Goal: Task Accomplishment & Management: Manage account settings

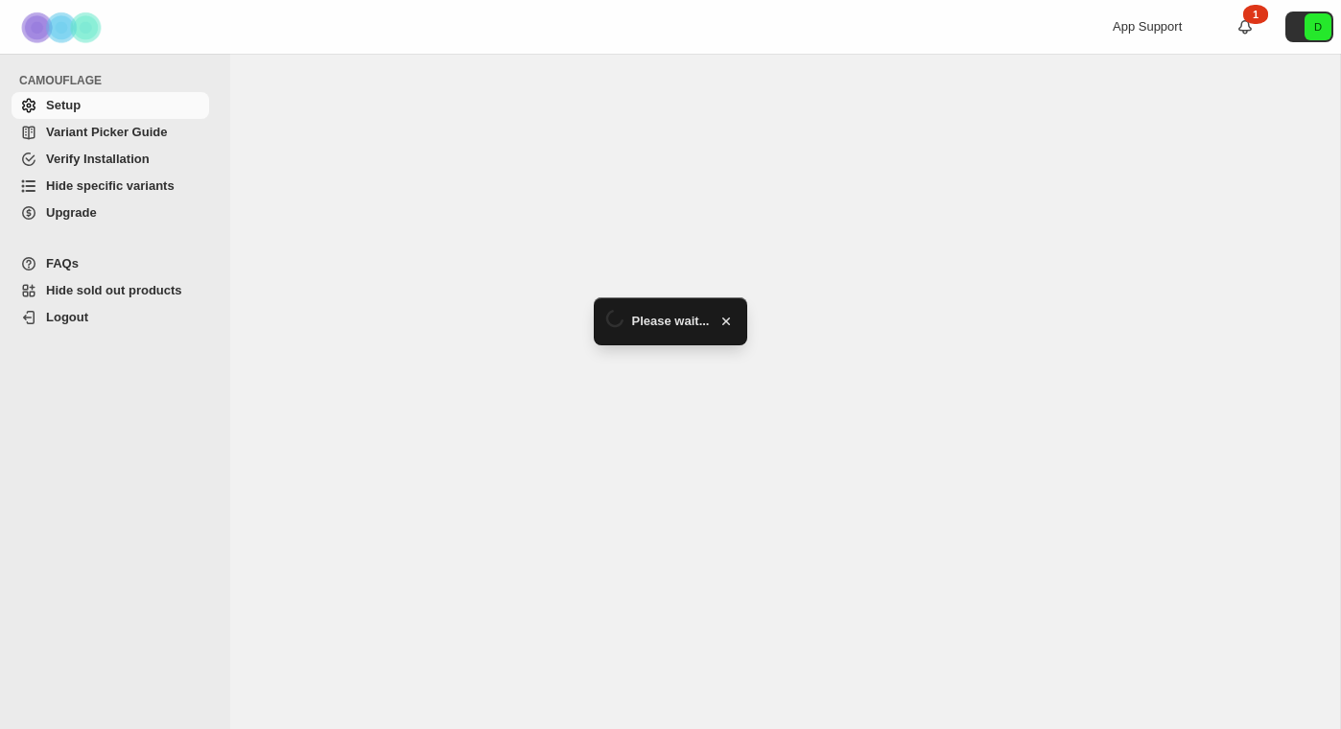
select select "******"
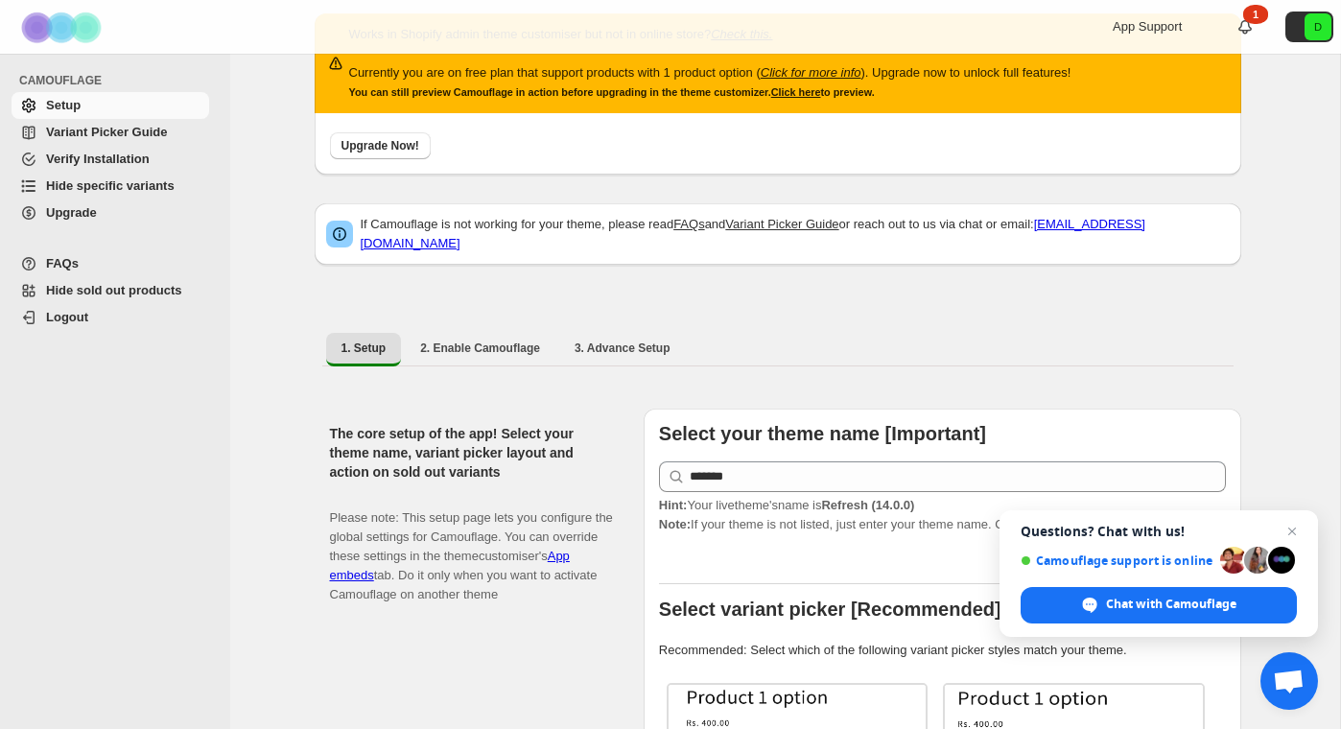
scroll to position [50, 0]
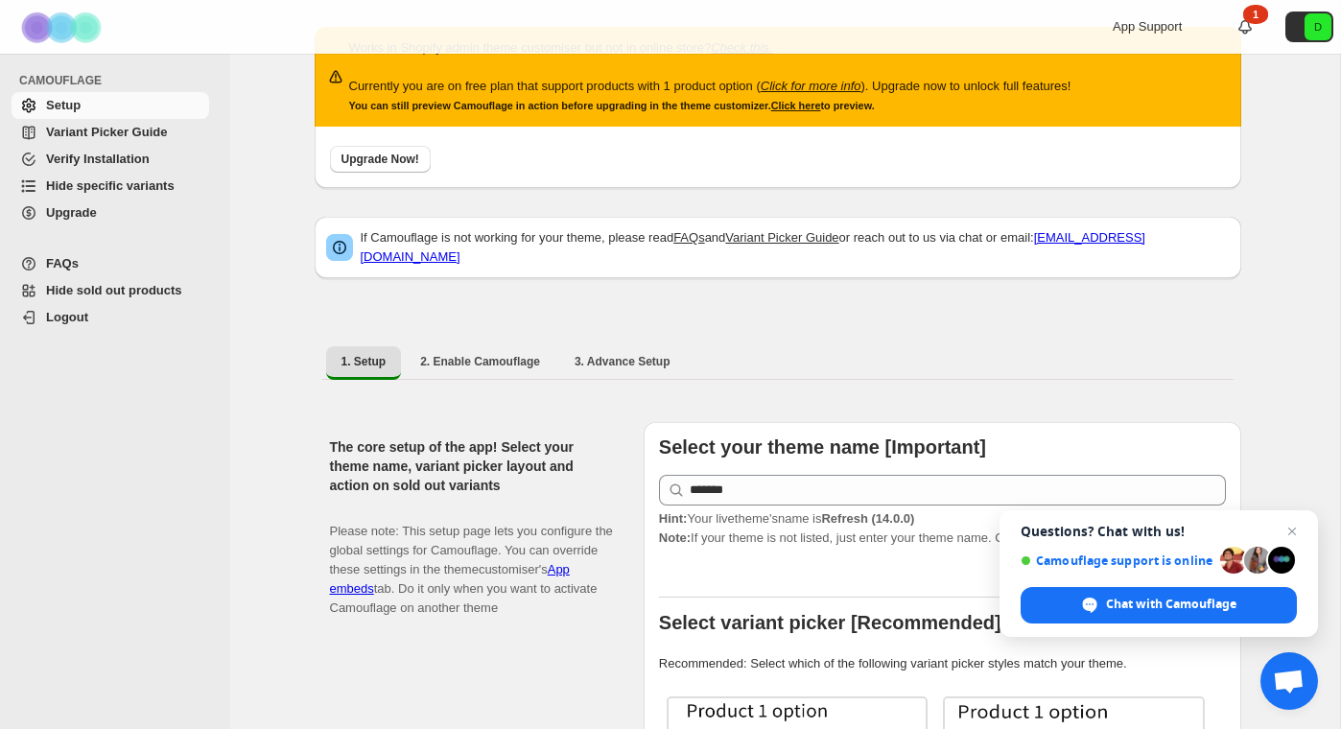
click at [81, 182] on span "Hide specific variants" at bounding box center [110, 185] width 128 height 14
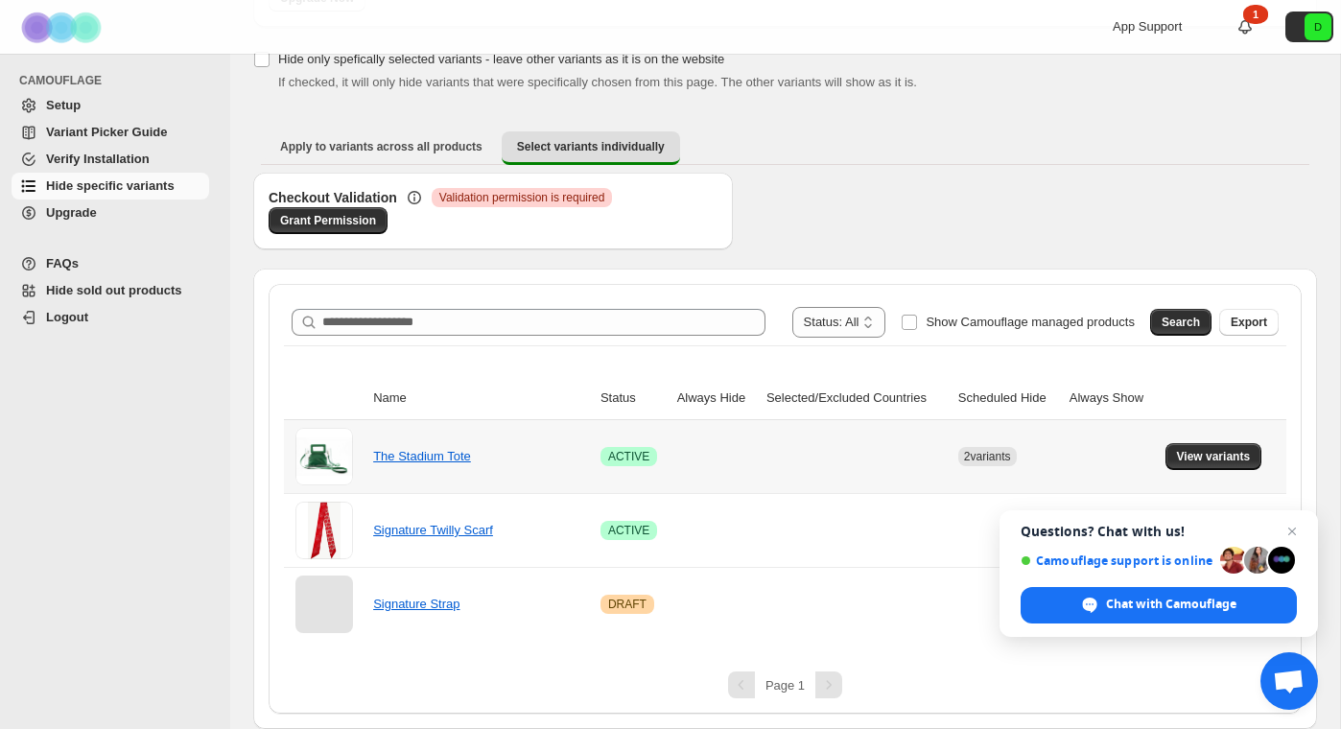
scroll to position [203, 0]
click at [1295, 525] on span "Close chat" at bounding box center [1292, 532] width 24 height 24
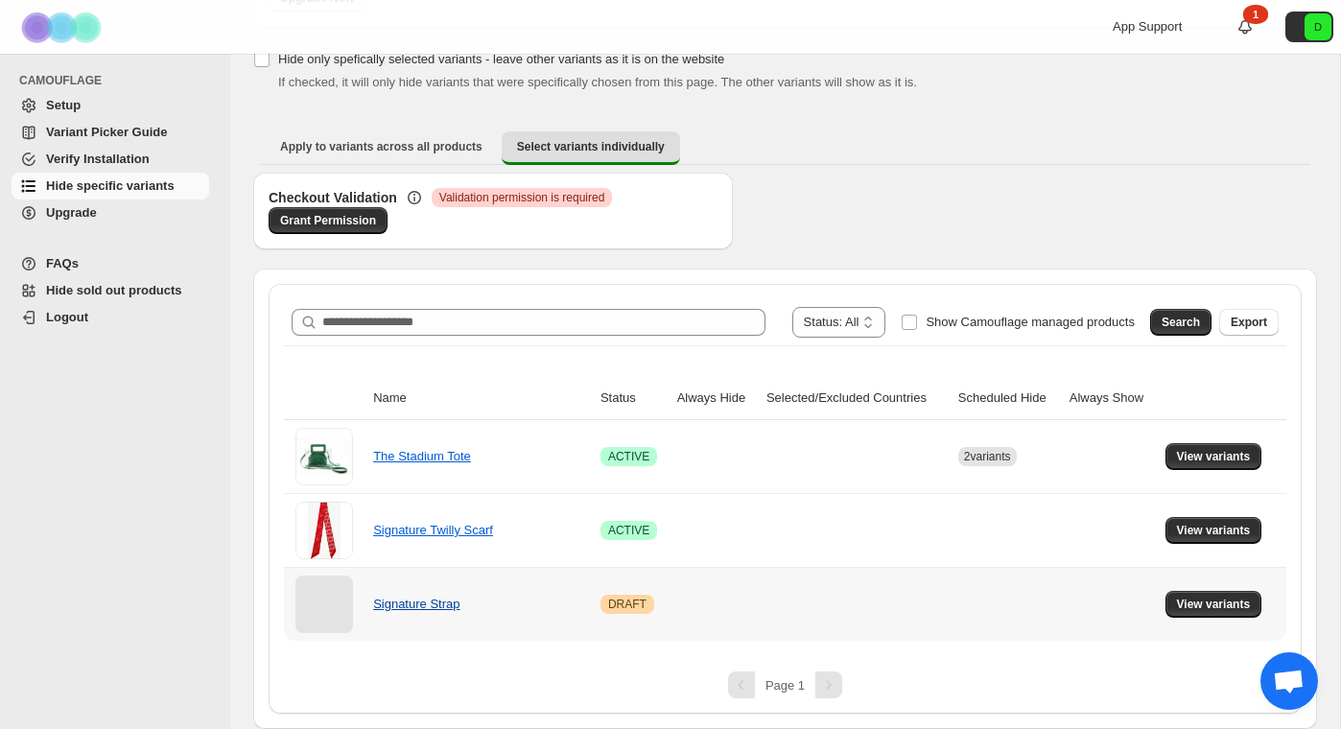
click at [440, 602] on link "Signature Strap" at bounding box center [416, 603] width 86 height 14
click at [112, 216] on span "Upgrade" at bounding box center [125, 212] width 159 height 19
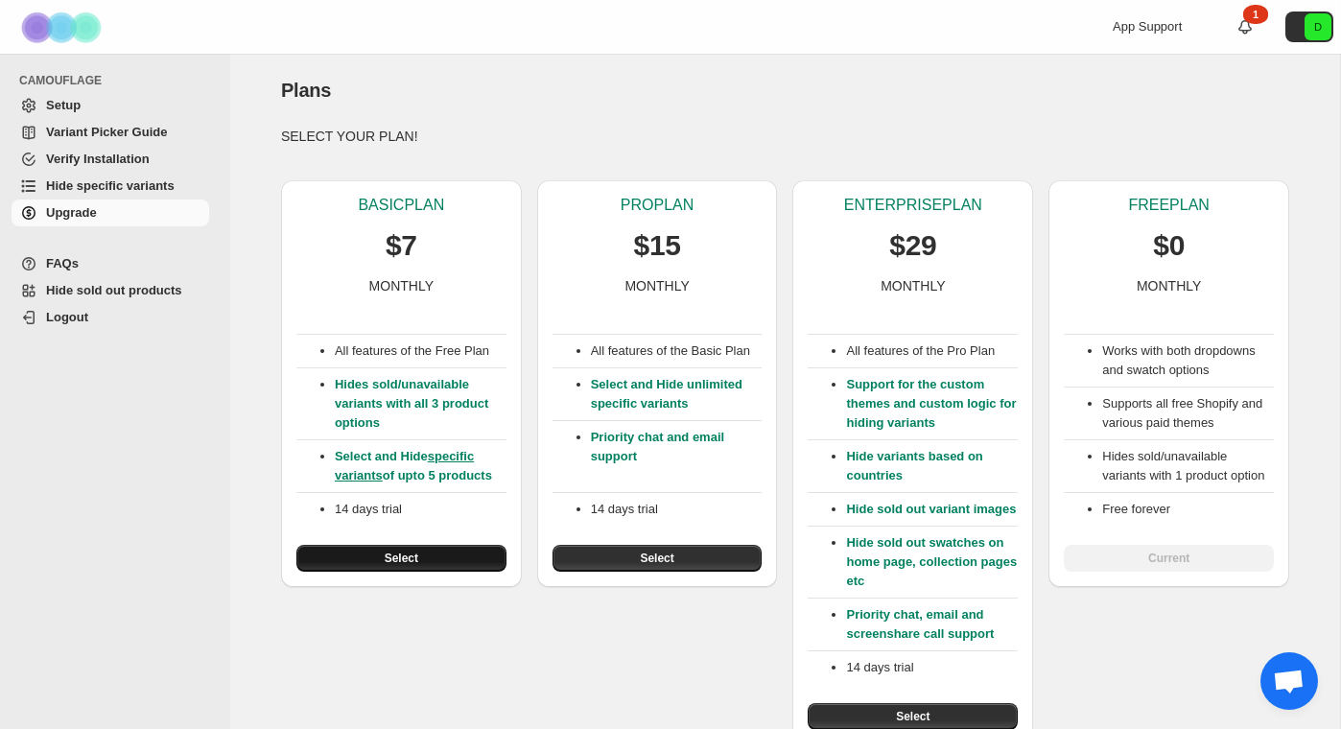
click at [414, 560] on span "Select" at bounding box center [402, 557] width 34 height 15
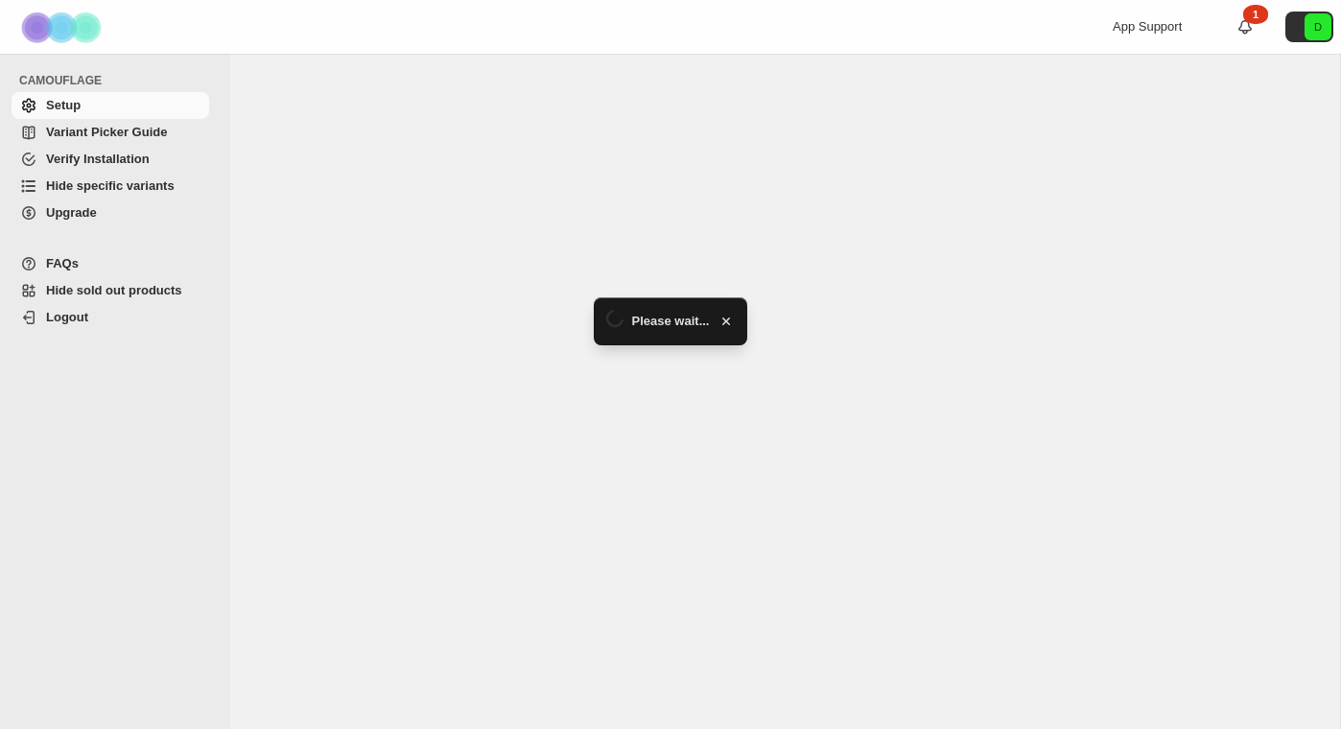
select select "******"
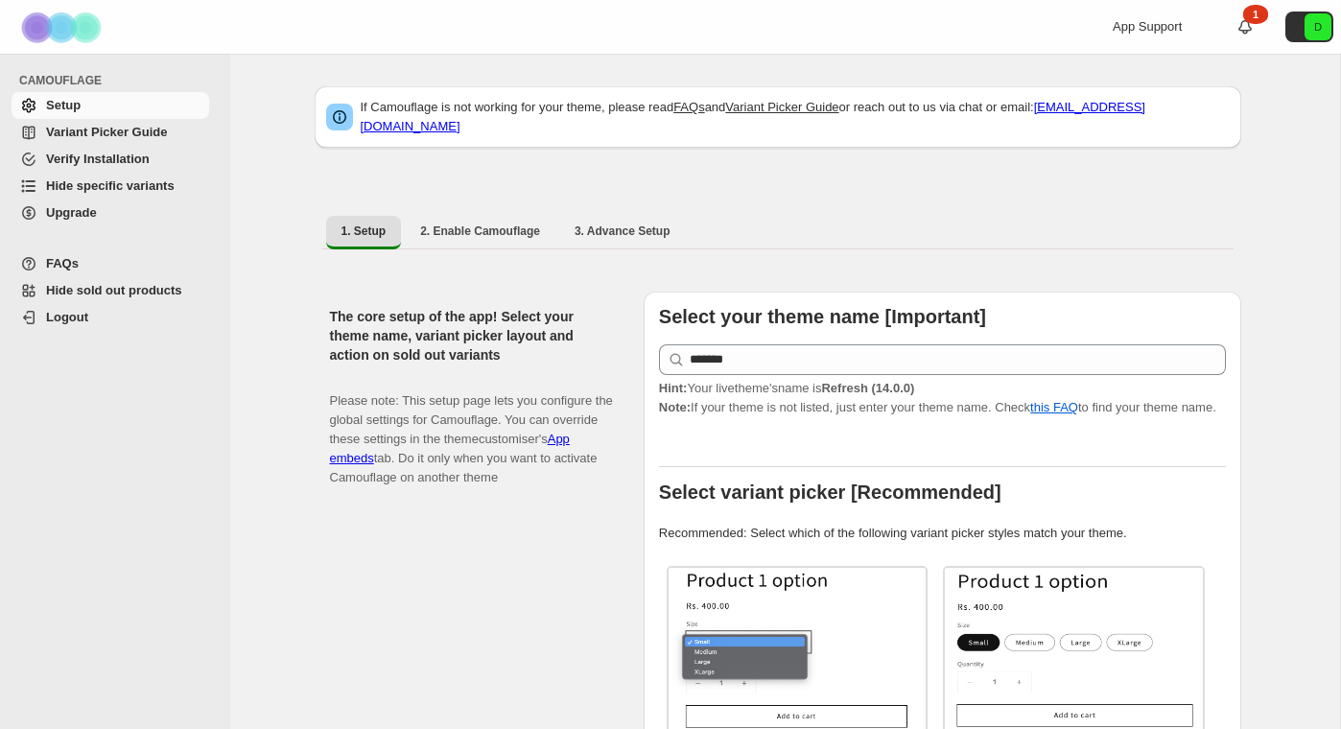
click at [119, 180] on span "Hide specific variants" at bounding box center [110, 185] width 128 height 14
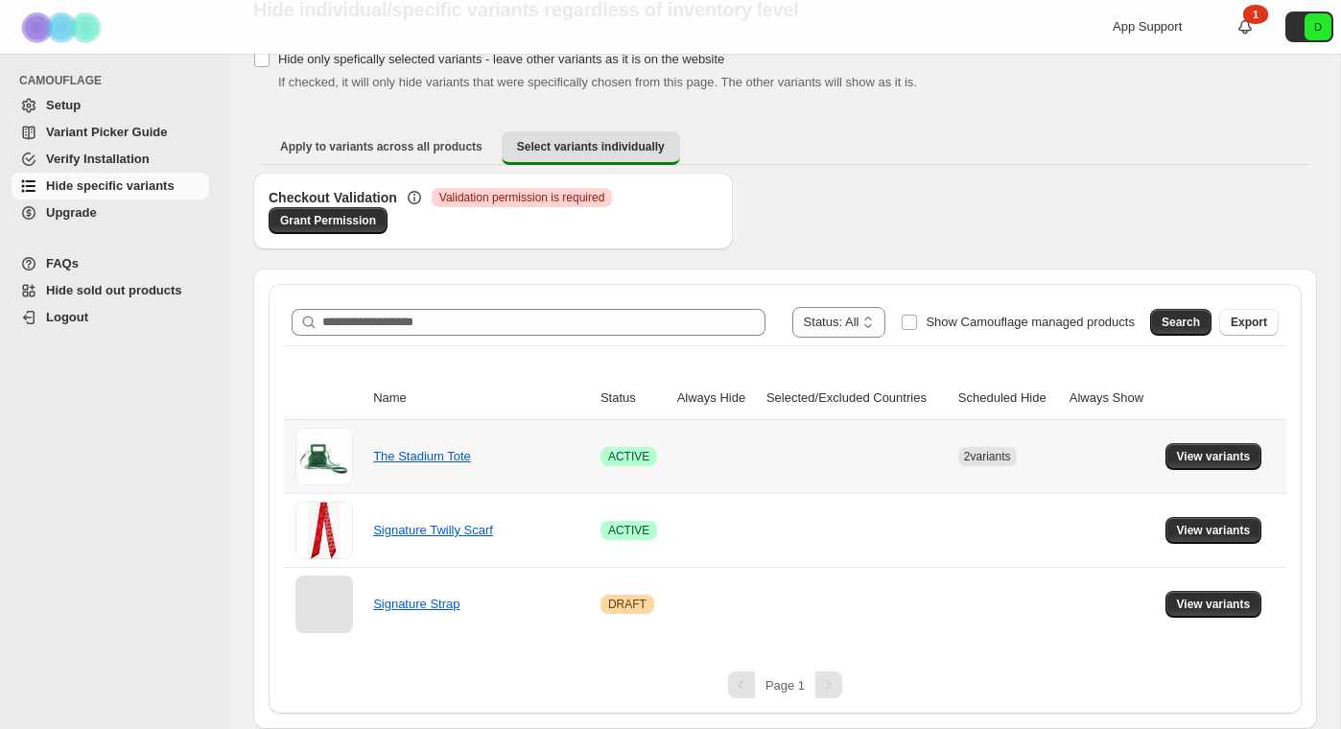
scroll to position [81, 0]
click at [403, 599] on link "Signature Strap" at bounding box center [416, 603] width 86 height 14
click at [328, 598] on div at bounding box center [324, 604] width 58 height 58
click at [426, 601] on link "Signature Strap" at bounding box center [416, 603] width 86 height 14
click at [1238, 600] on span "View variants" at bounding box center [1214, 603] width 74 height 15
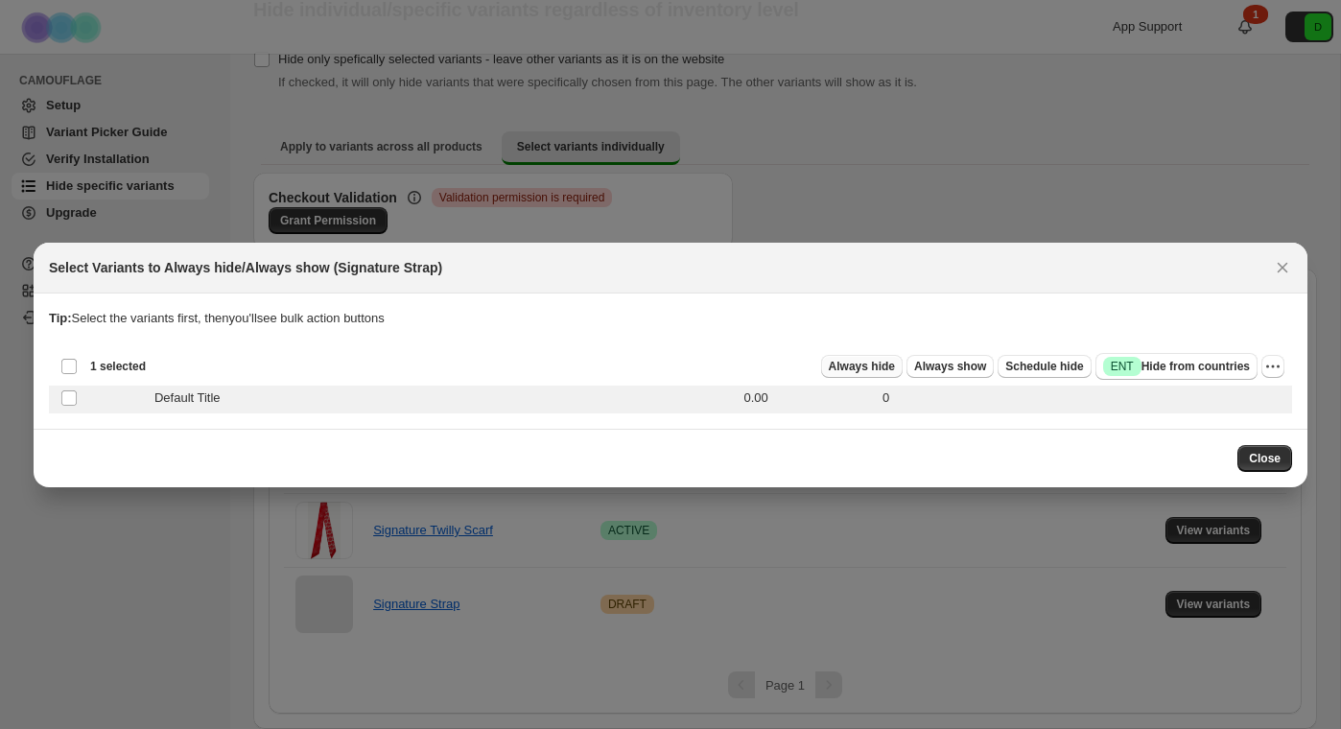
click at [875, 368] on span "Always hide" at bounding box center [862, 366] width 66 height 15
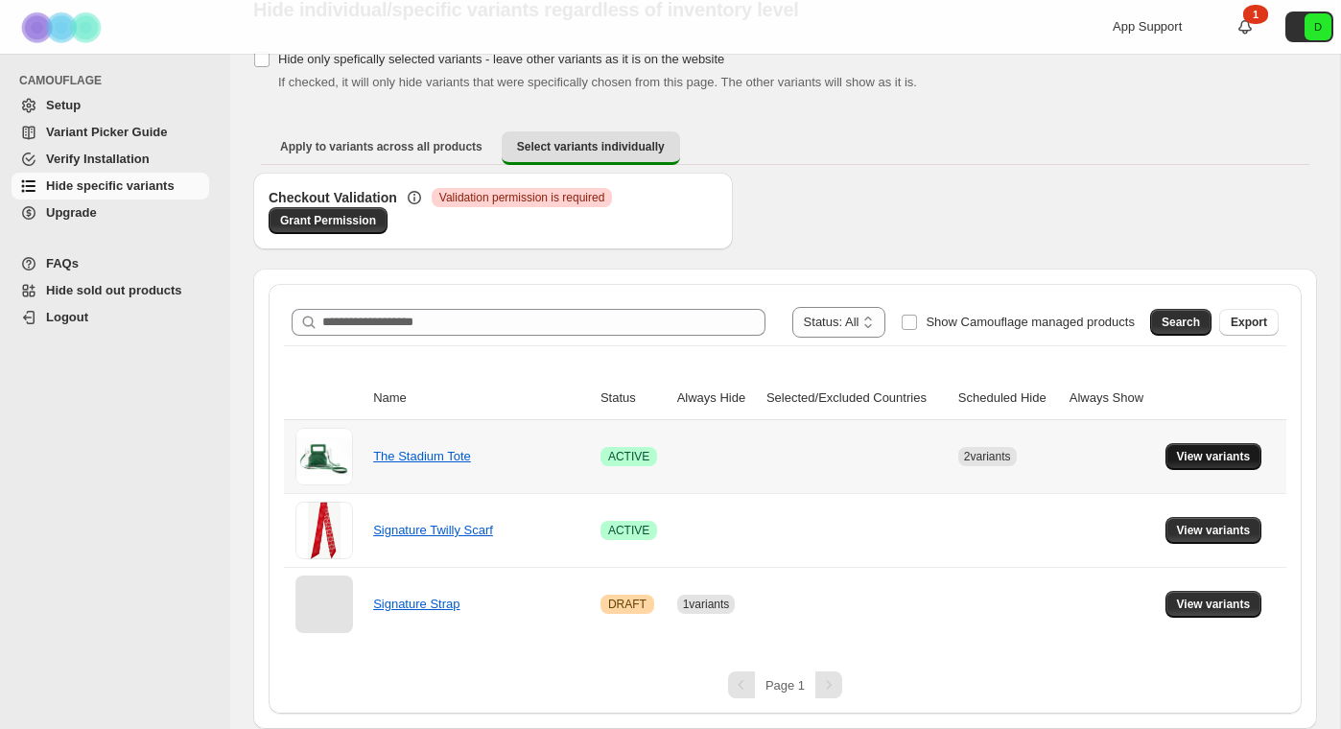
click at [1187, 452] on span "View variants" at bounding box center [1214, 456] width 74 height 15
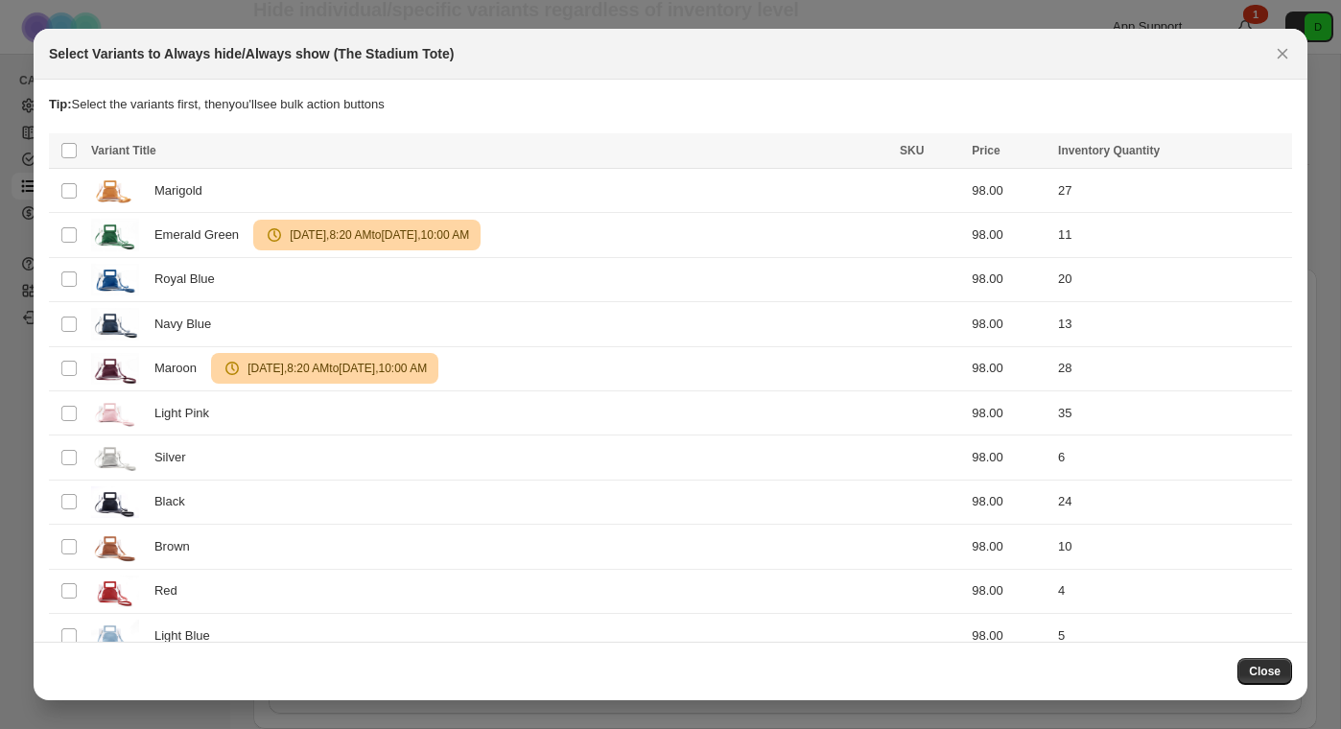
scroll to position [0, 0]
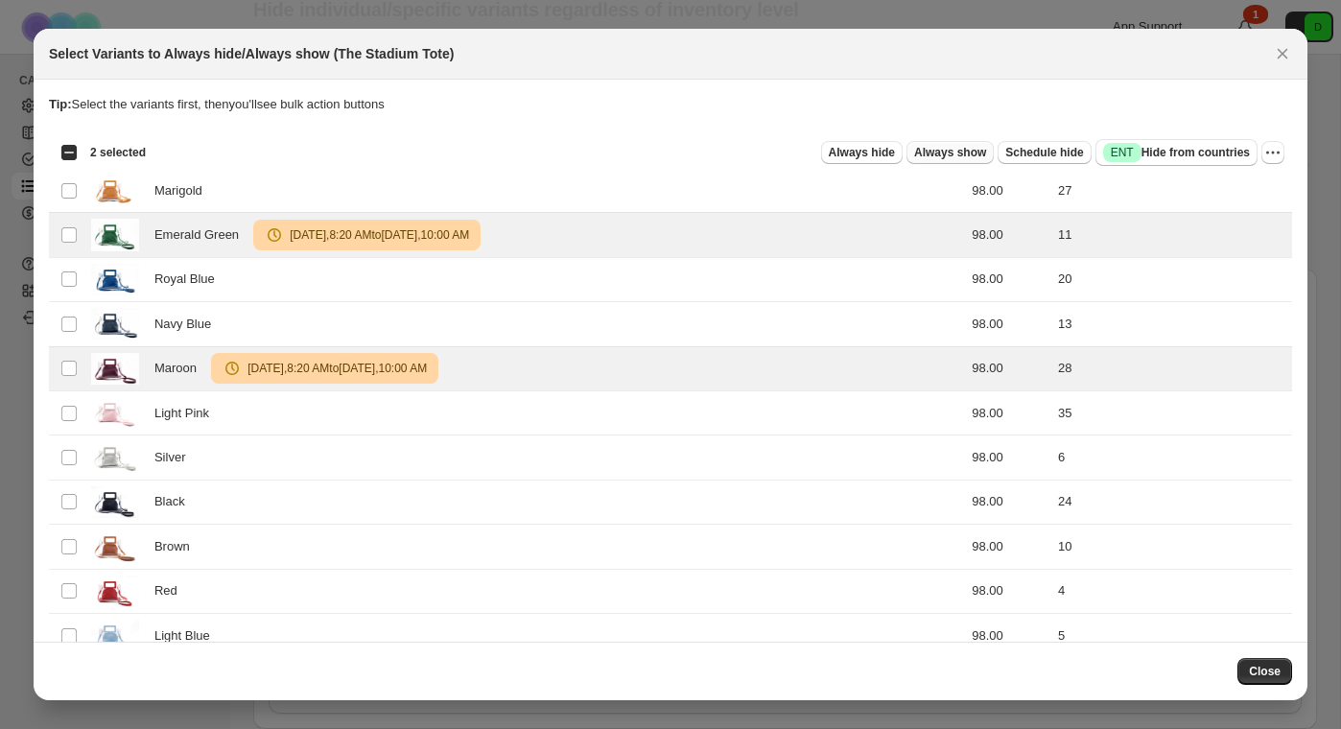
click at [965, 154] on span "Always show" at bounding box center [950, 152] width 72 height 15
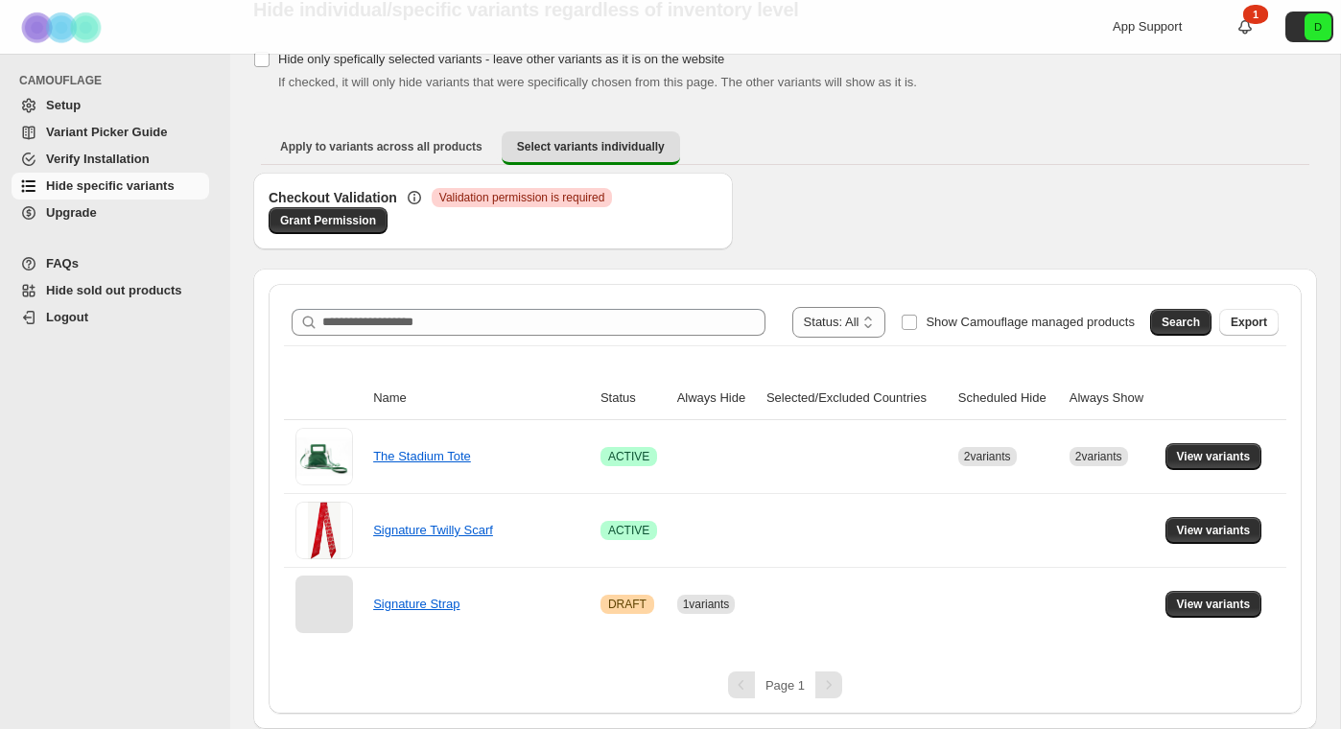
click at [105, 312] on span "Logout" at bounding box center [125, 317] width 159 height 19
